Goal: Navigation & Orientation: Find specific page/section

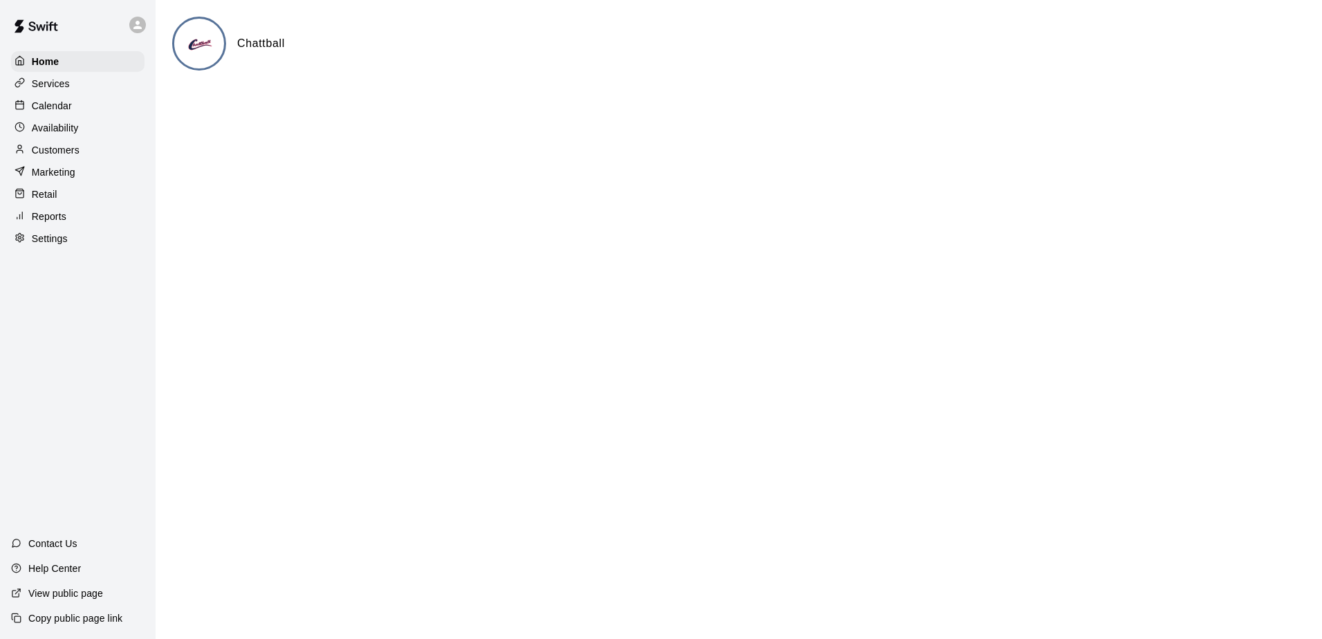
click at [45, 110] on p "Calendar" at bounding box center [52, 106] width 40 height 14
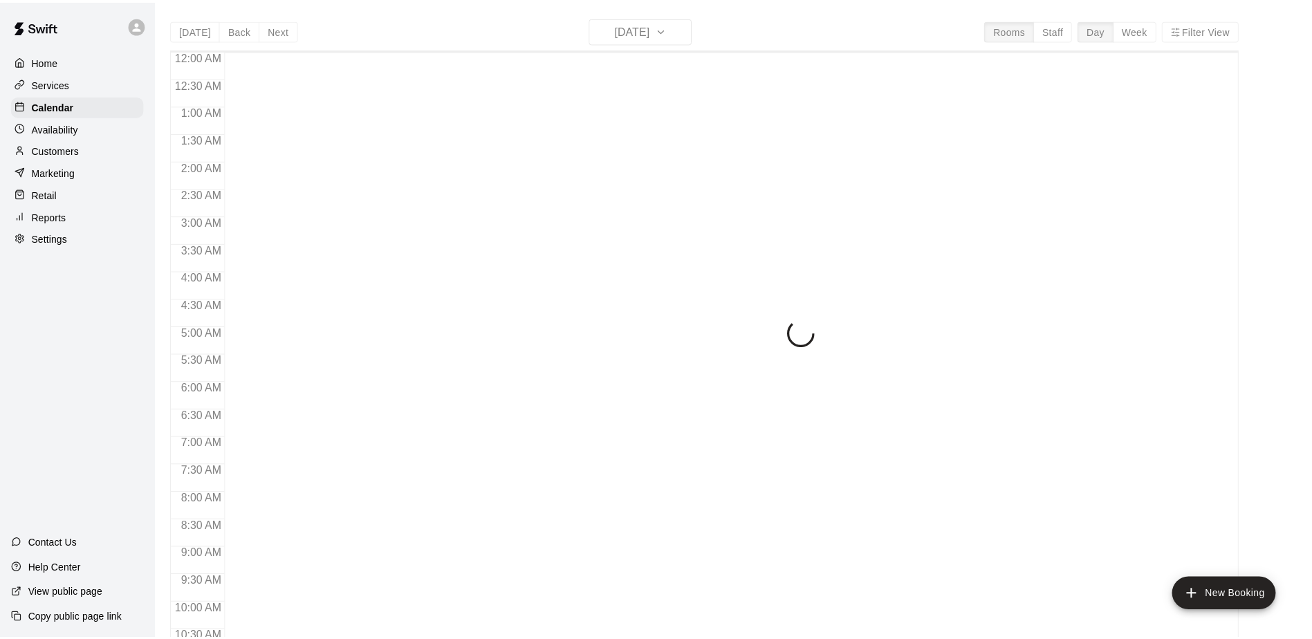
scroll to position [723, 0]
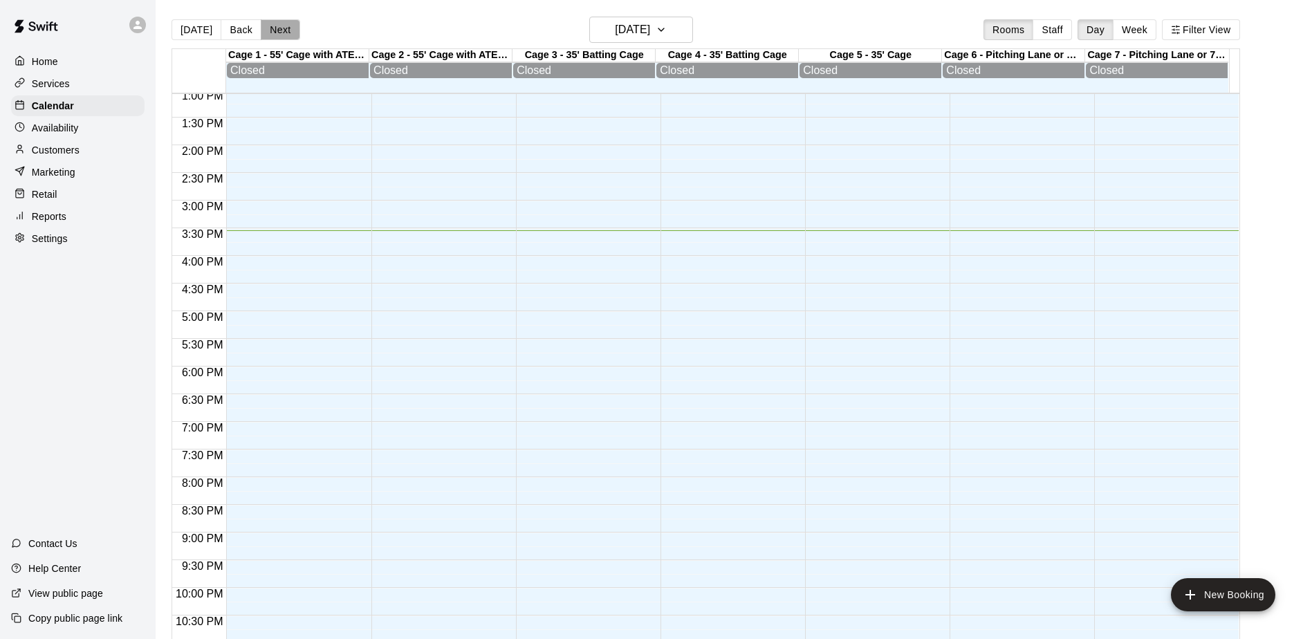
click at [279, 30] on button "Next" at bounding box center [280, 29] width 39 height 21
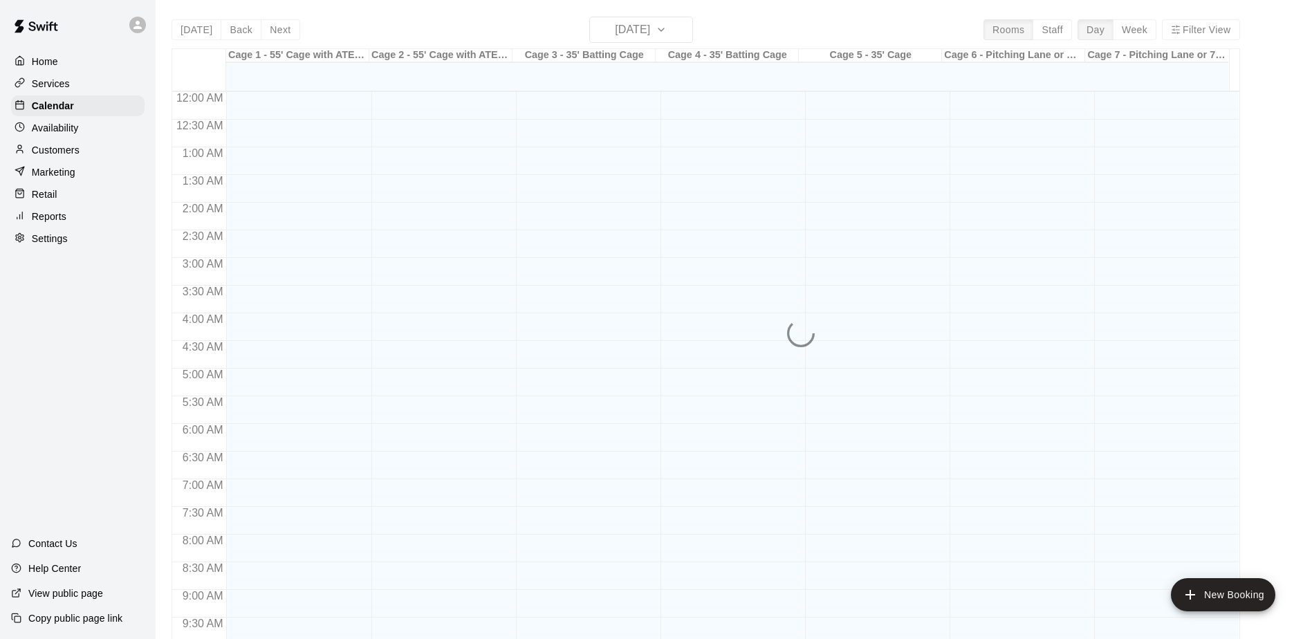
scroll to position [723, 0]
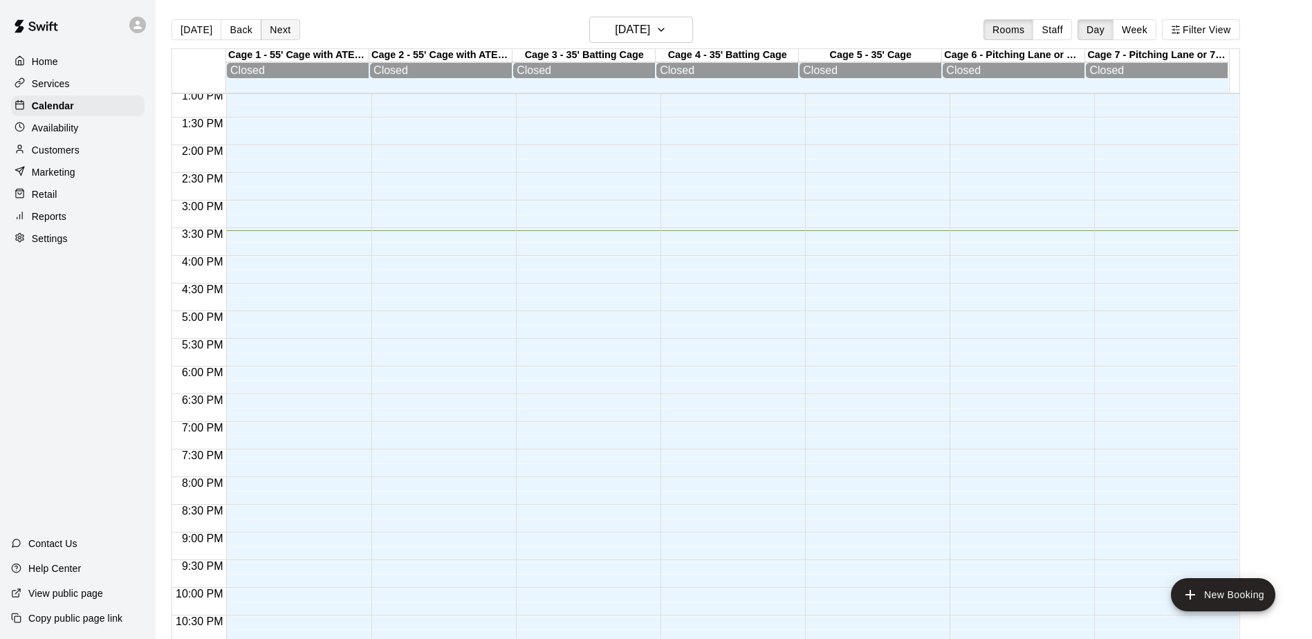
click at [265, 23] on button "Next" at bounding box center [280, 29] width 39 height 21
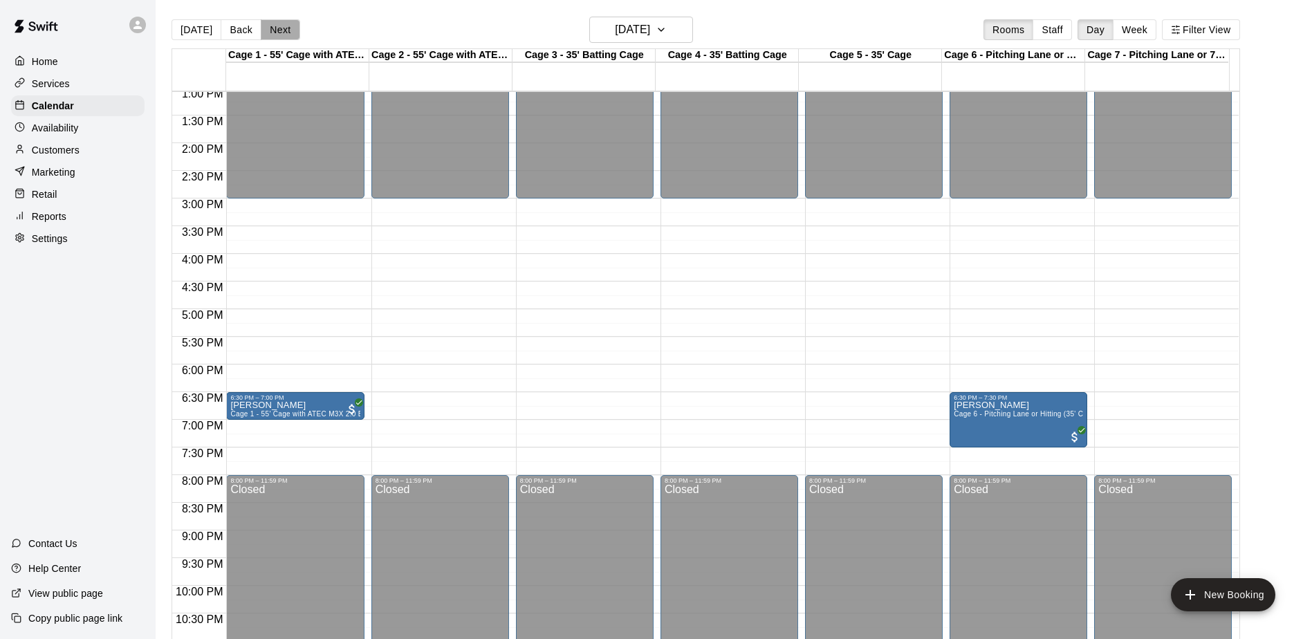
click at [266, 23] on button "Next" at bounding box center [280, 29] width 39 height 21
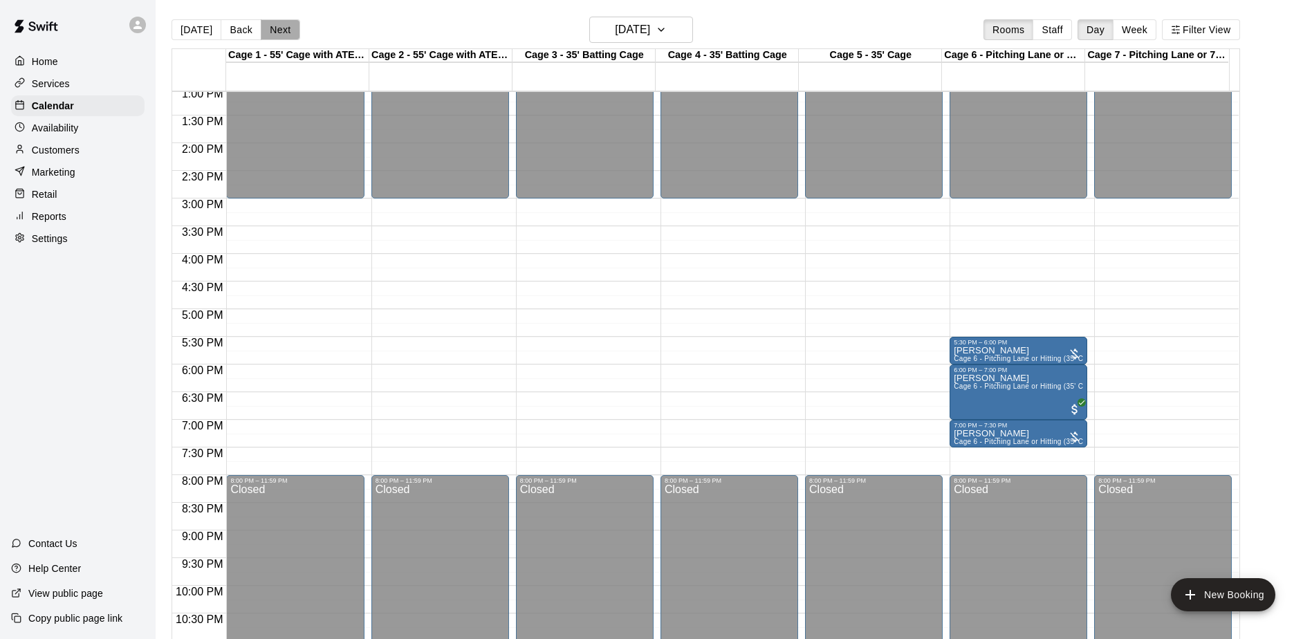
click at [273, 28] on button "Next" at bounding box center [280, 29] width 39 height 21
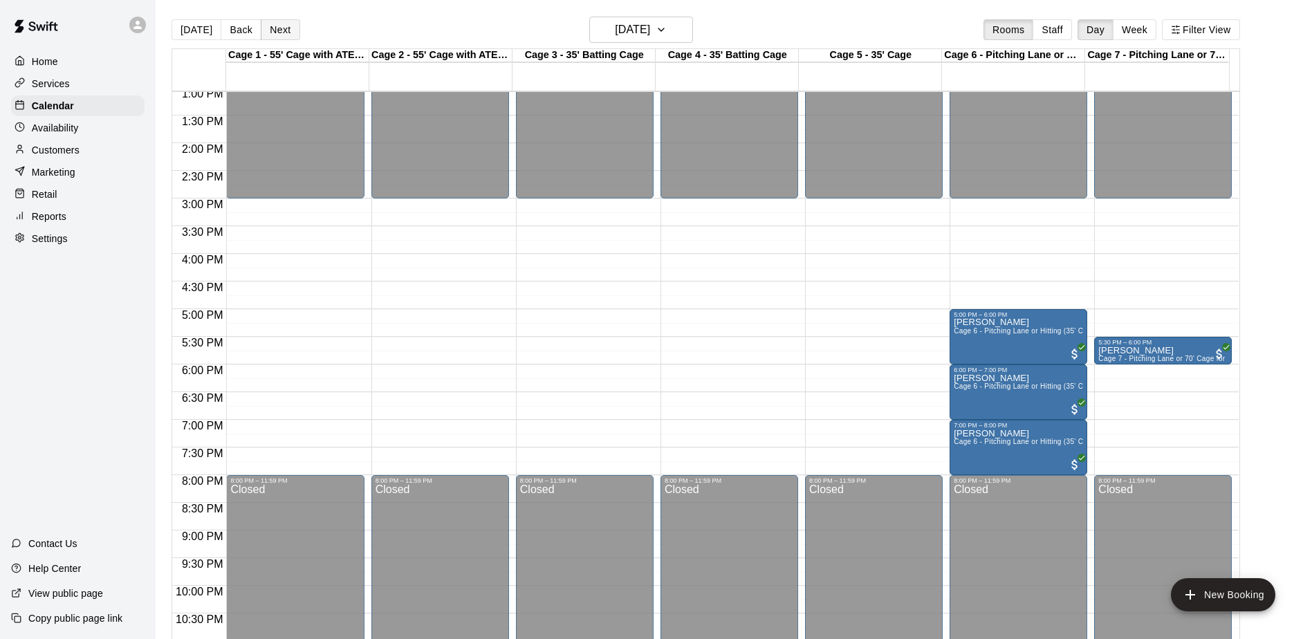
click at [273, 28] on button "Next" at bounding box center [280, 29] width 39 height 21
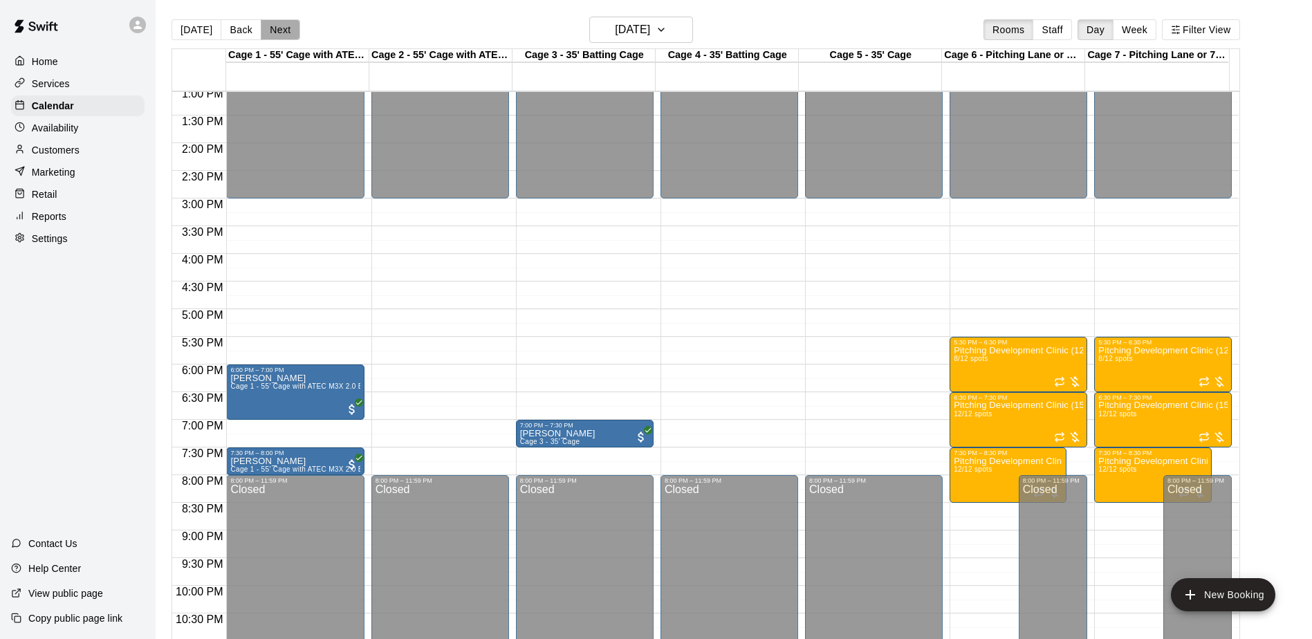
click at [273, 28] on button "Next" at bounding box center [280, 29] width 39 height 21
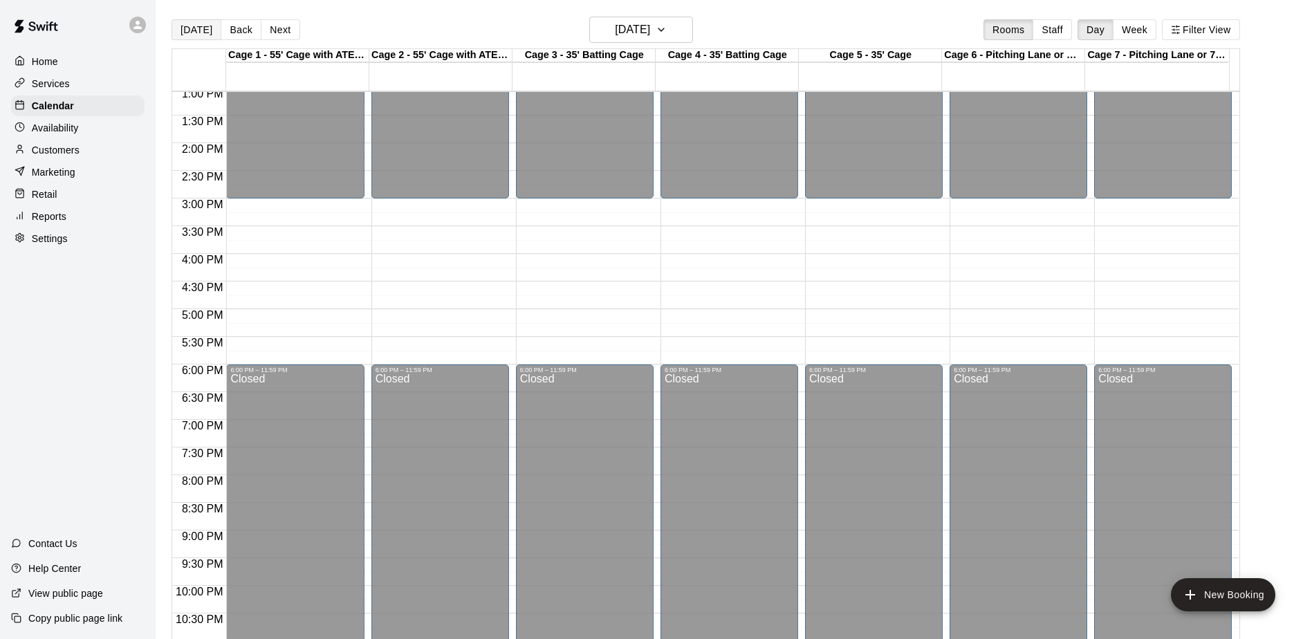
click at [201, 30] on button "[DATE]" at bounding box center [197, 29] width 50 height 21
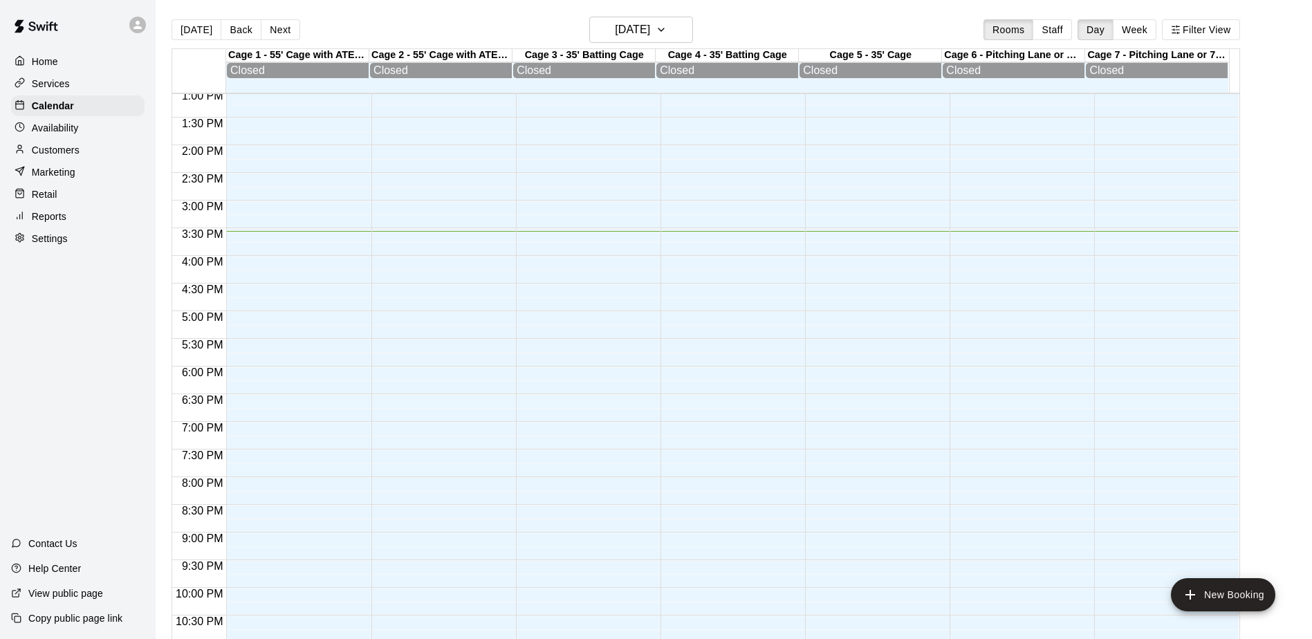
click at [230, 29] on button "Back" at bounding box center [241, 29] width 41 height 21
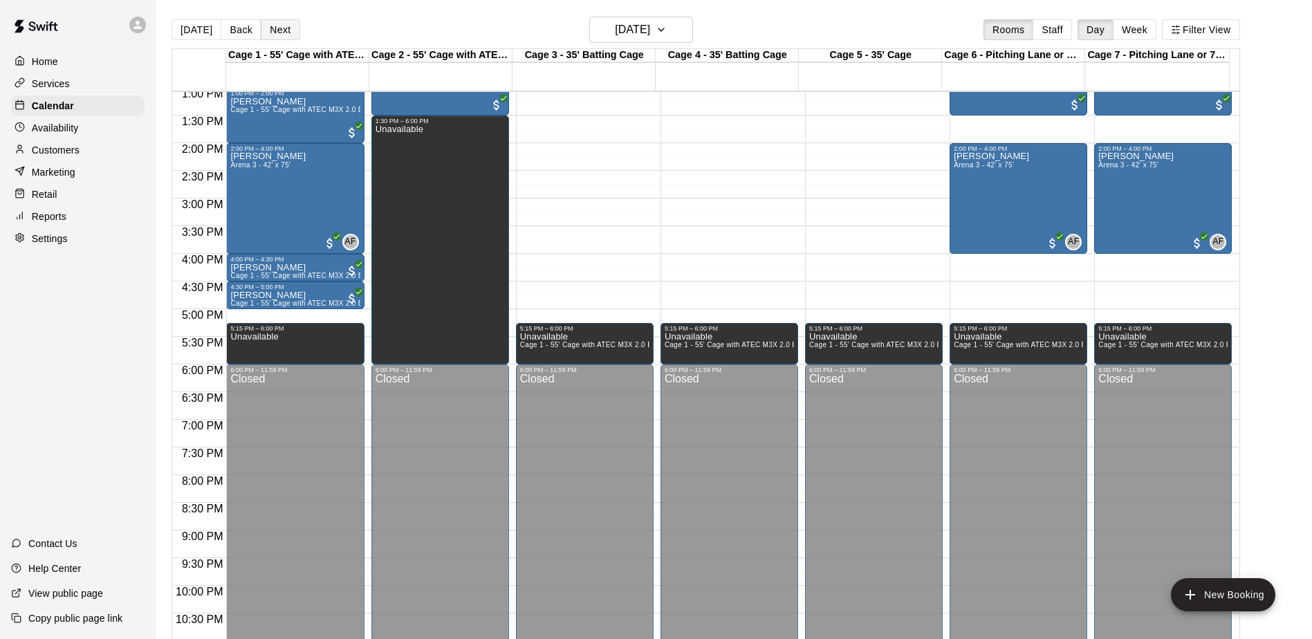
click at [271, 26] on button "Next" at bounding box center [280, 29] width 39 height 21
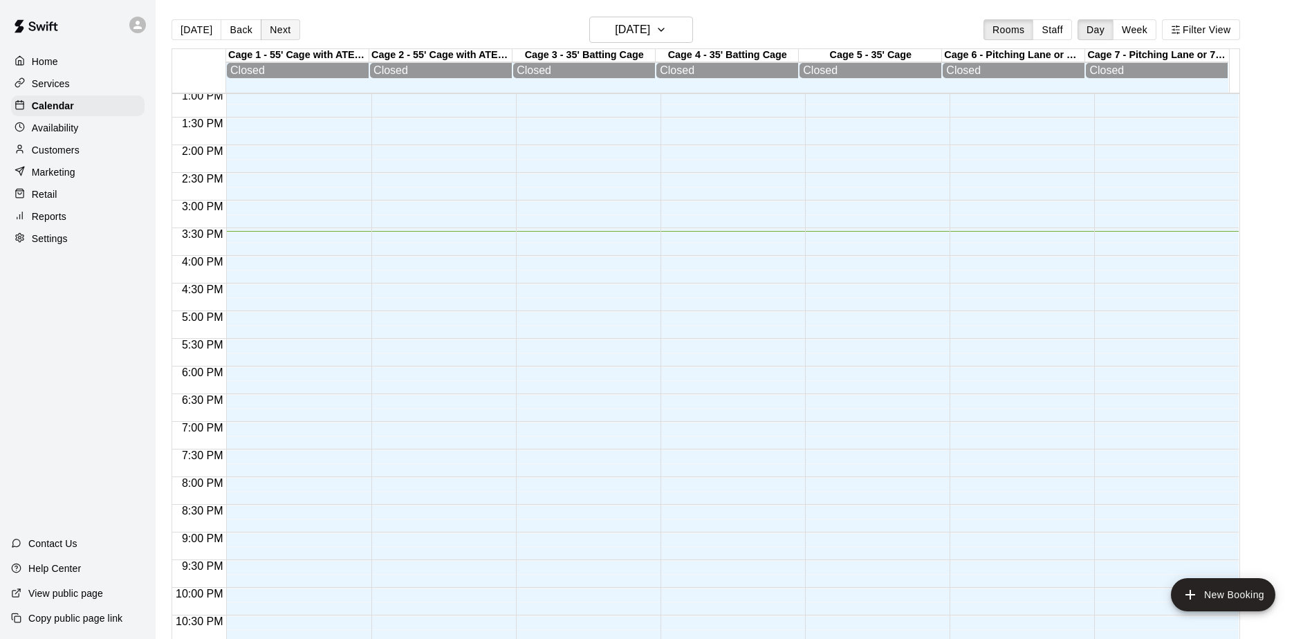
click at [272, 26] on button "Next" at bounding box center [280, 29] width 39 height 21
